Goal: Entertainment & Leisure: Browse casually

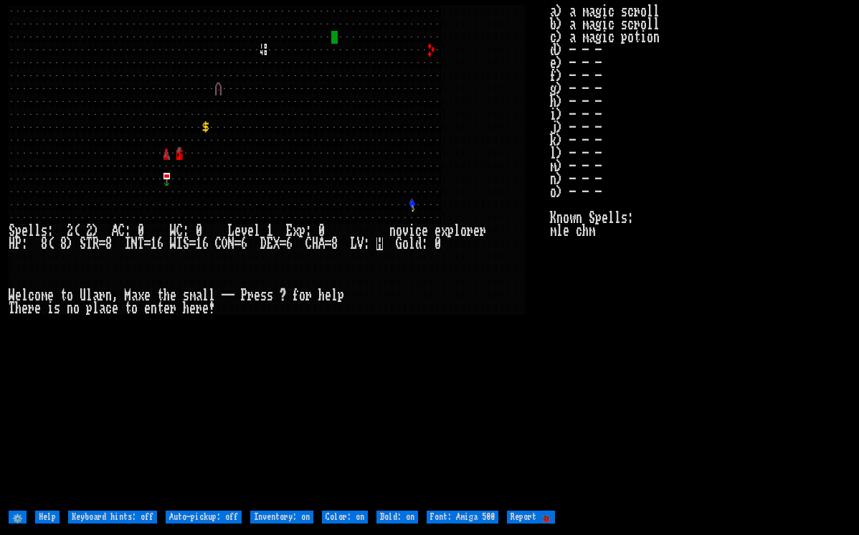
click at [595, 409] on stats "a) a magic scroll b) a magic scroll c) a magic potion d) - - - e) - - - f) - - …" at bounding box center [700, 256] width 300 height 503
